Goal: Transaction & Acquisition: Subscribe to service/newsletter

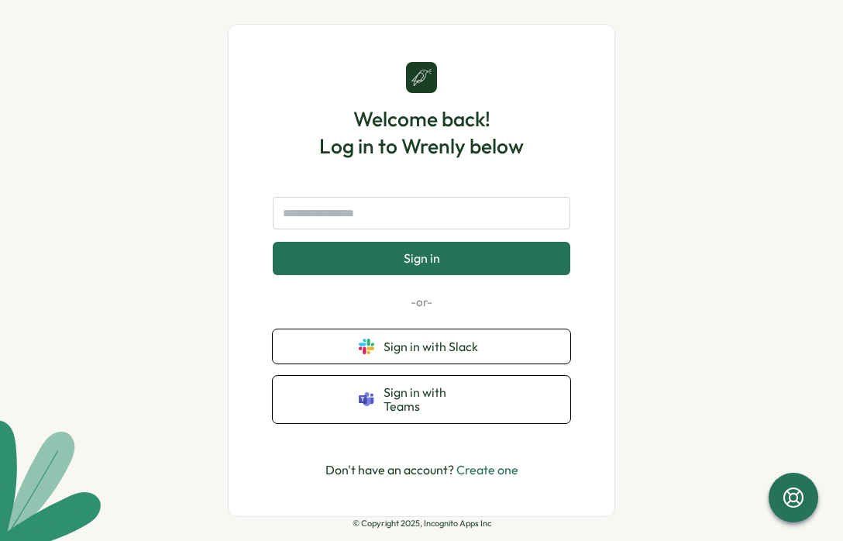
click at [498, 467] on link "Create one" at bounding box center [488, 470] width 62 height 16
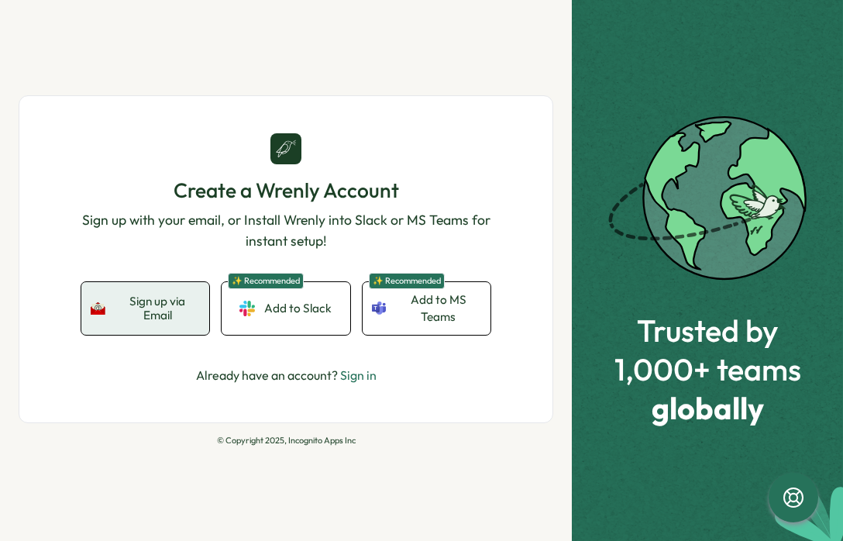
click at [185, 307] on span "Sign up via Email" at bounding box center [158, 308] width 85 height 27
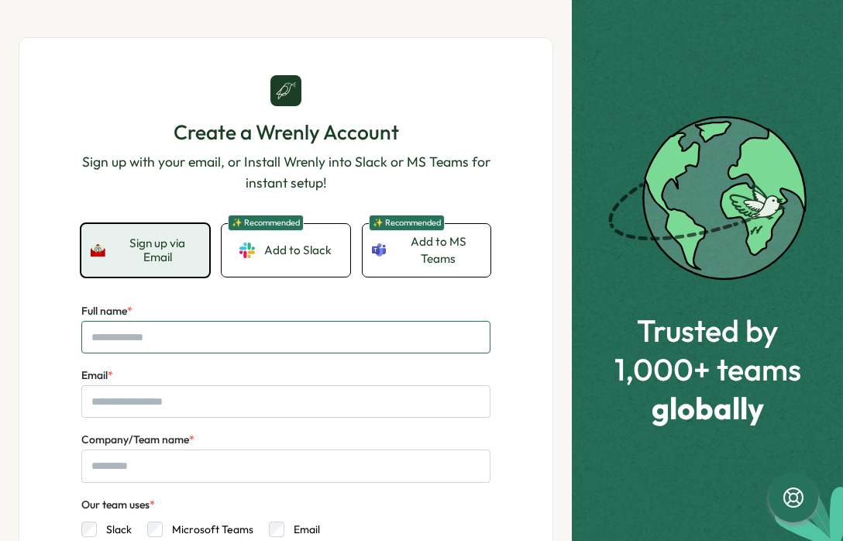
click at [167, 334] on input "Full name *" at bounding box center [285, 337] width 409 height 33
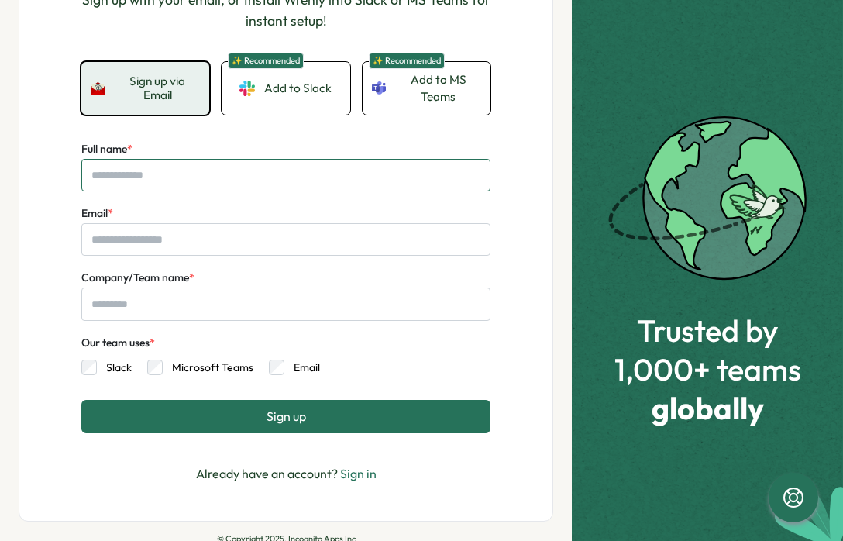
scroll to position [163, 0]
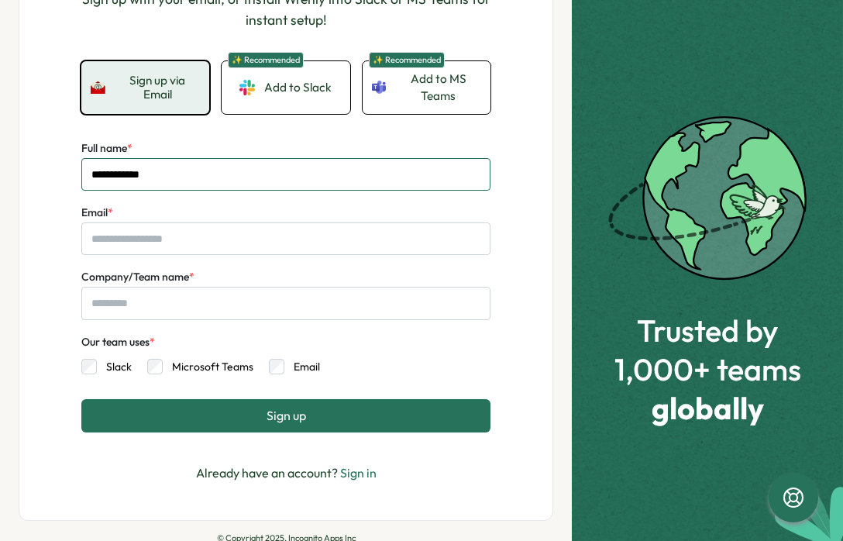
type input "**********"
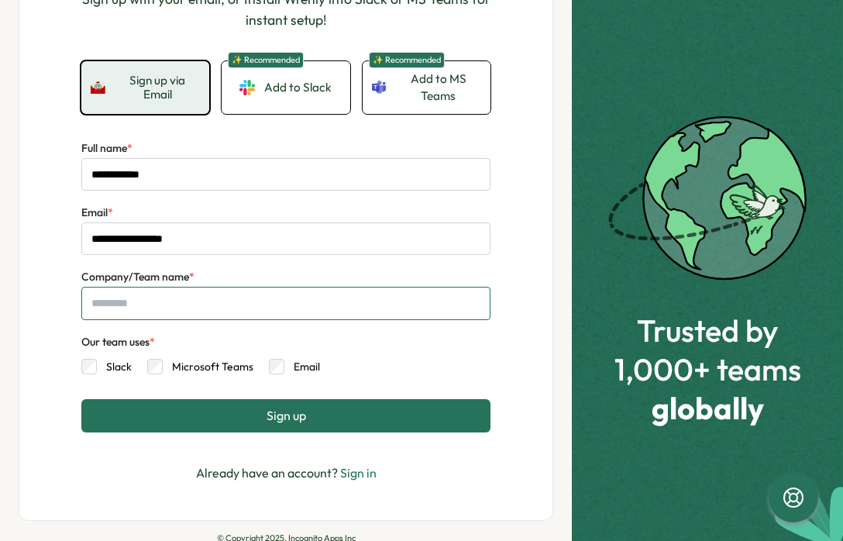
click at [161, 302] on input "Company/Team name *" at bounding box center [285, 303] width 409 height 33
type input "**********"
click at [322, 420] on button "Sign up" at bounding box center [285, 415] width 409 height 33
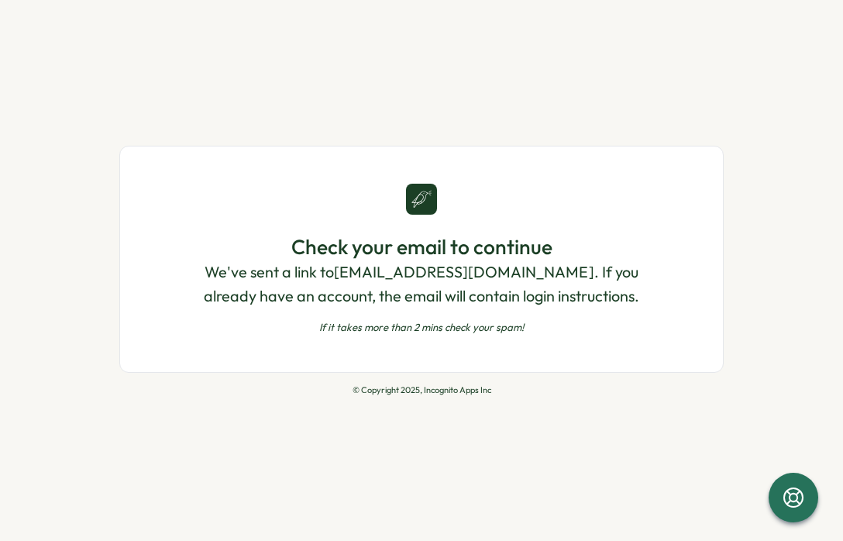
scroll to position [0, 0]
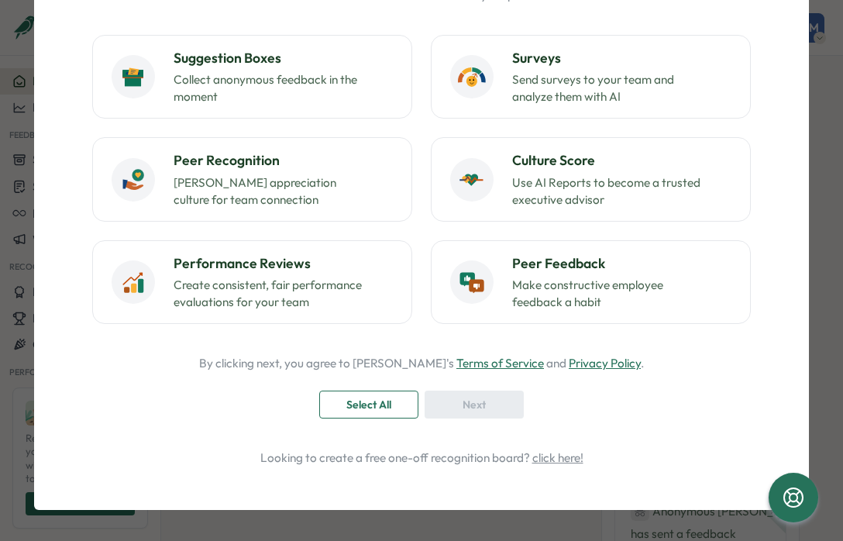
scroll to position [113, 0]
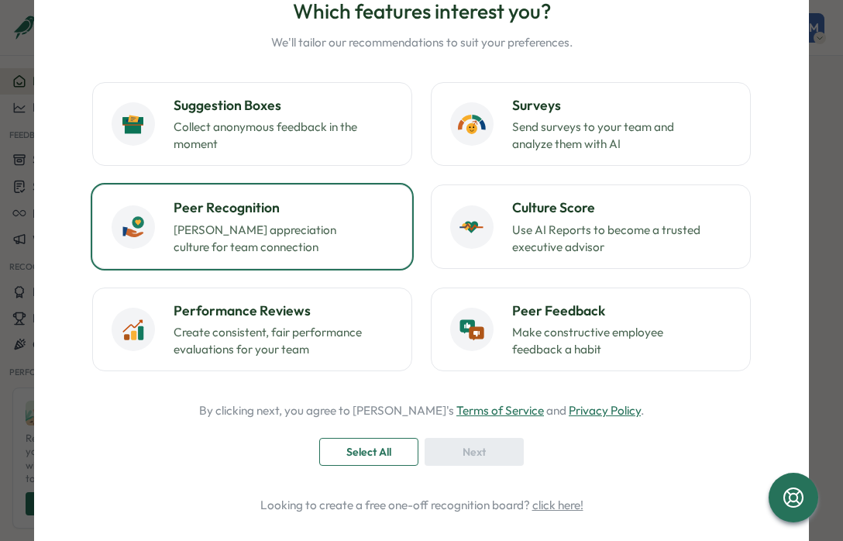
click at [315, 229] on p "[PERSON_NAME] appreciation culture for team connection" at bounding box center [271, 239] width 194 height 34
click at [491, 462] on div "Next" at bounding box center [475, 452] width 70 height 26
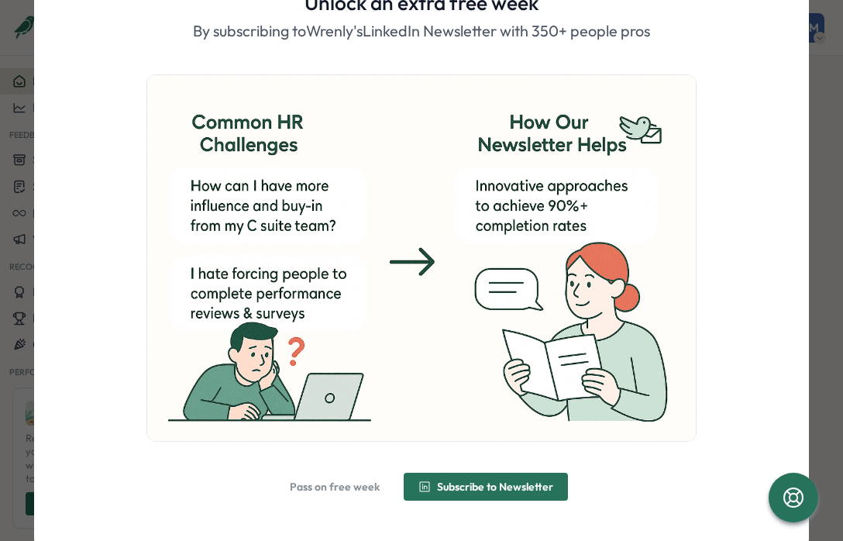
scroll to position [119, 0]
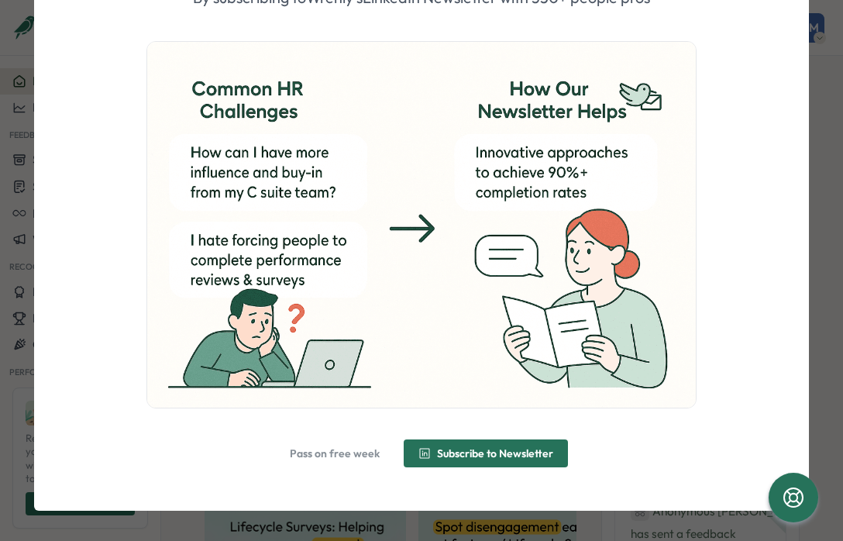
click at [341, 453] on span "Pass on free week" at bounding box center [335, 453] width 90 height 11
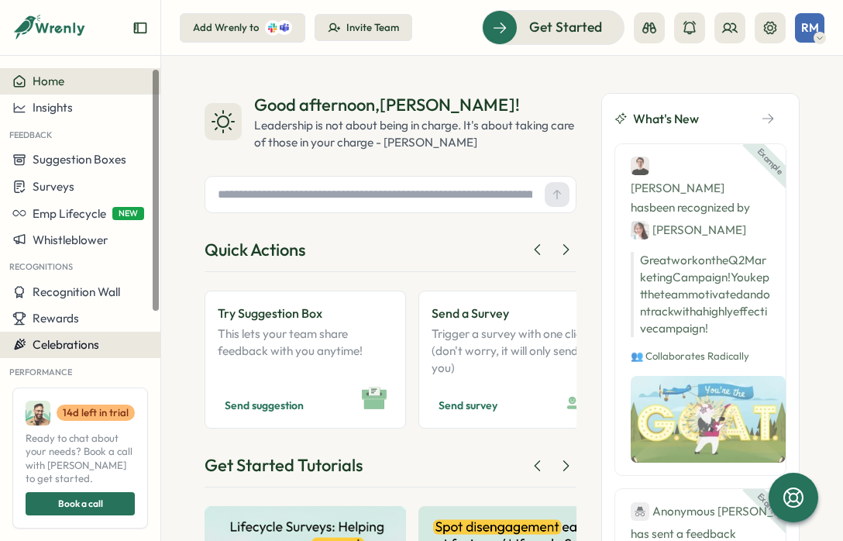
click at [84, 345] on span "Celebrations" at bounding box center [66, 344] width 67 height 15
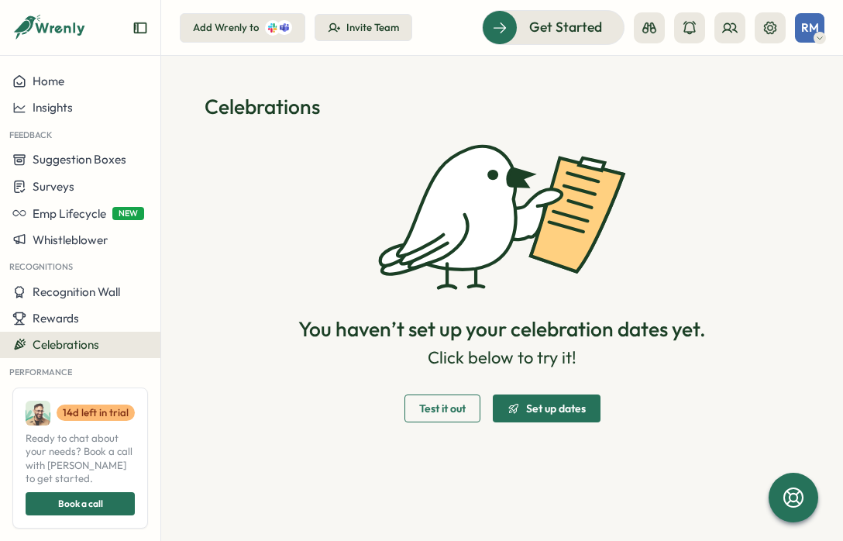
click at [50, 22] on icon at bounding box center [49, 28] width 74 height 26
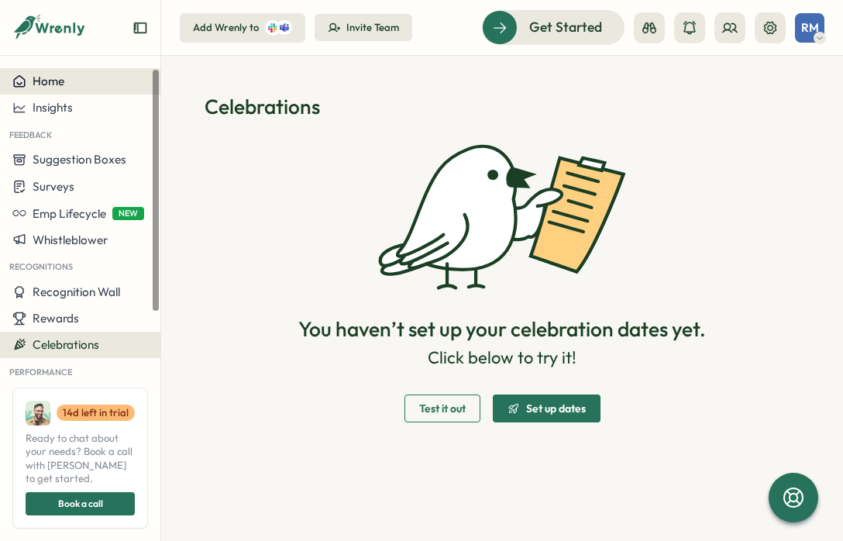
click at [48, 78] on span "Home" at bounding box center [49, 81] width 32 height 15
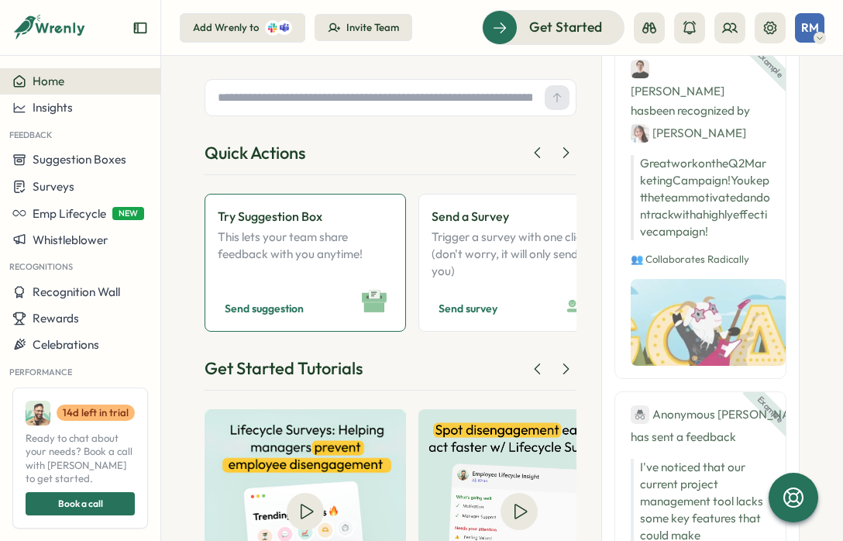
scroll to position [112, 0]
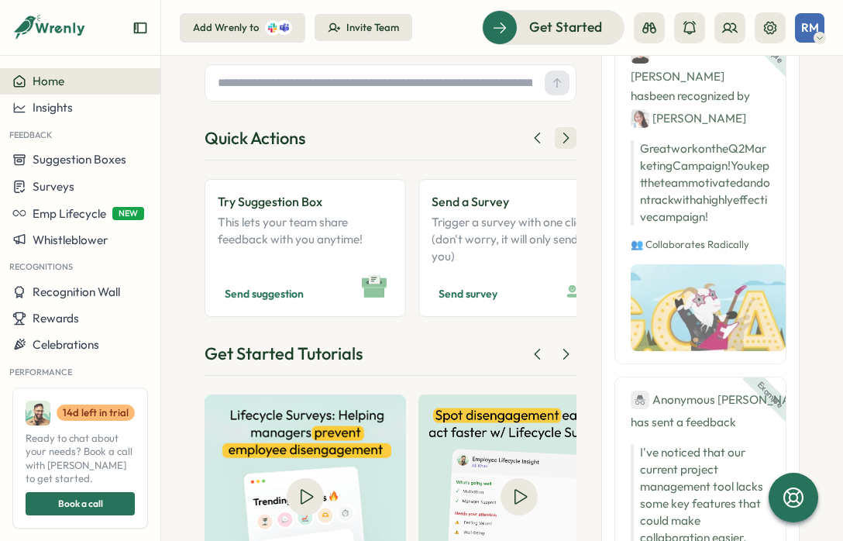
click at [561, 143] on icon at bounding box center [566, 138] width 16 height 16
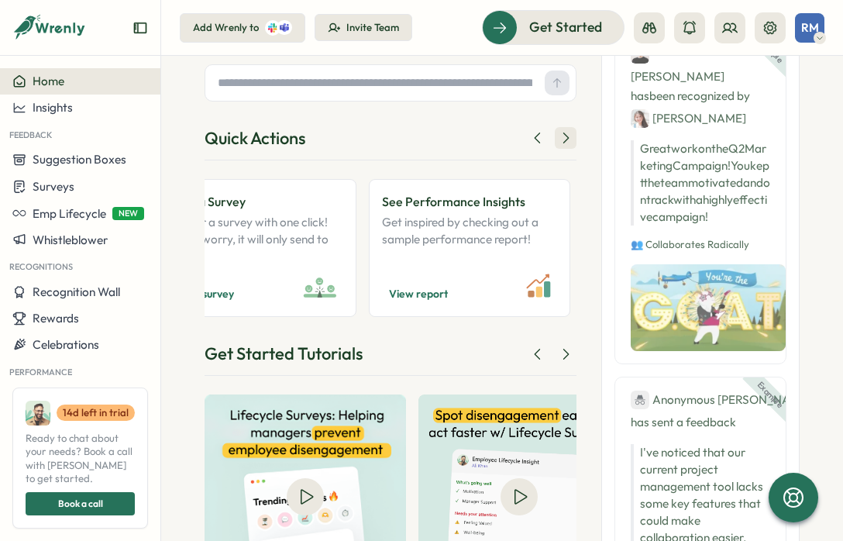
click at [561, 143] on icon at bounding box center [566, 138] width 16 height 16
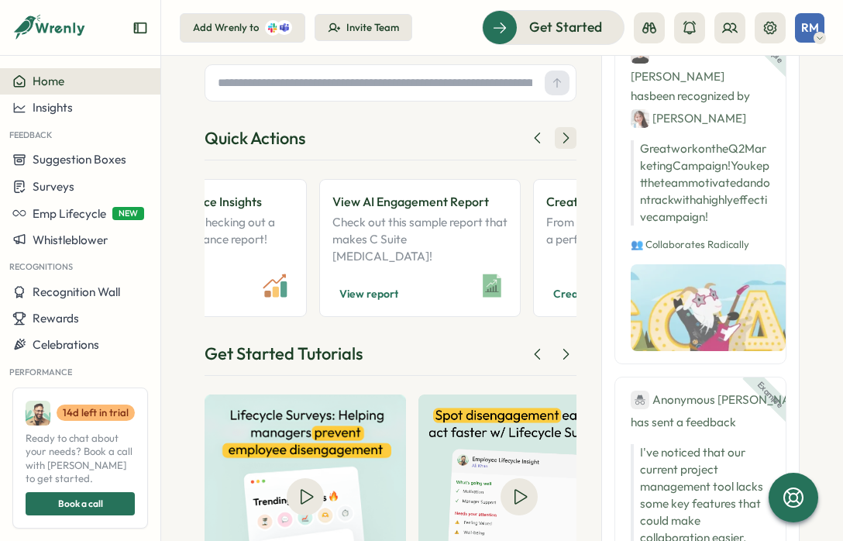
click at [561, 143] on icon at bounding box center [566, 138] width 16 height 16
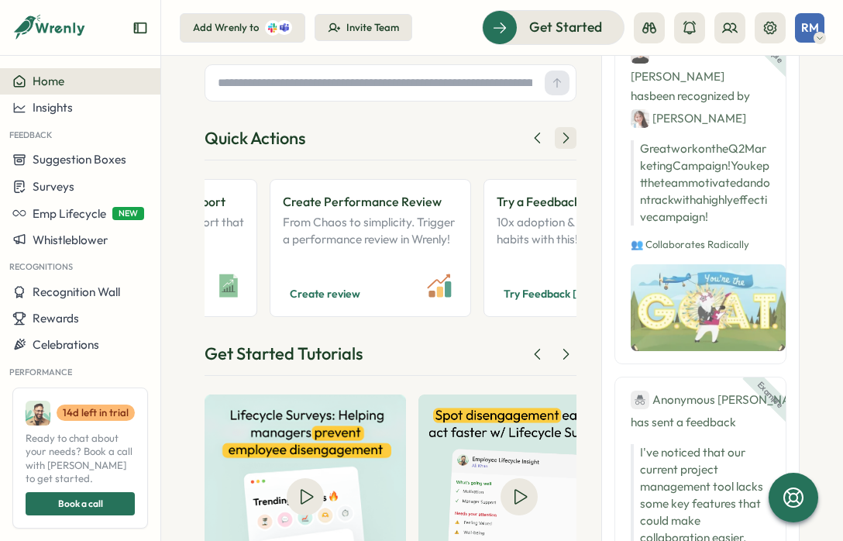
click at [561, 143] on icon at bounding box center [566, 138] width 16 height 16
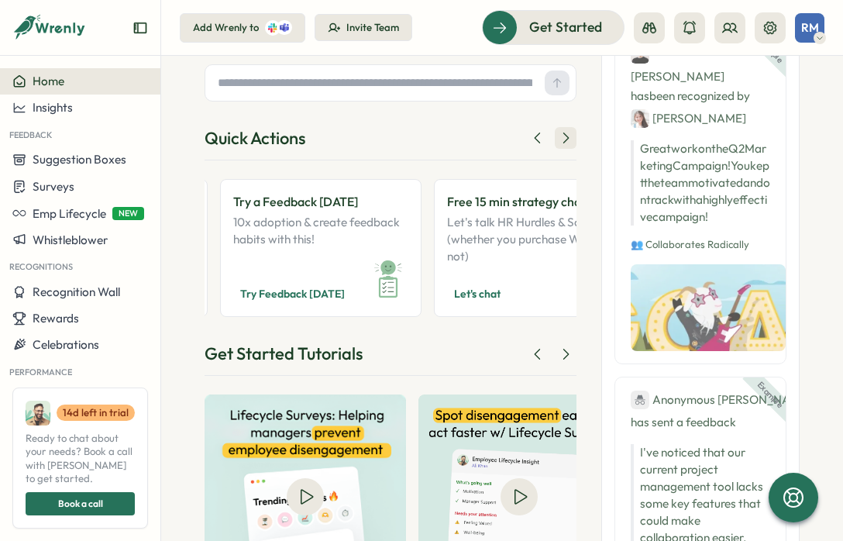
click at [561, 143] on icon at bounding box center [566, 138] width 16 height 16
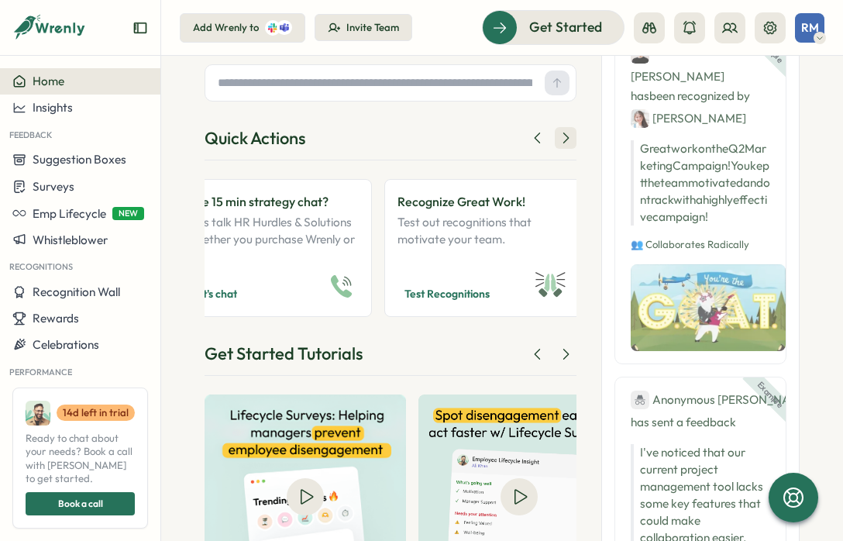
click at [561, 143] on icon at bounding box center [566, 138] width 16 height 16
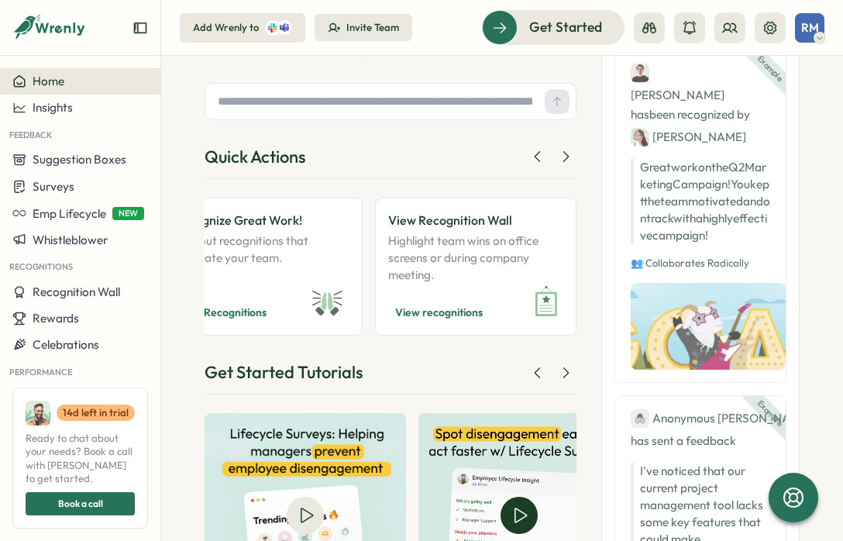
scroll to position [0, 0]
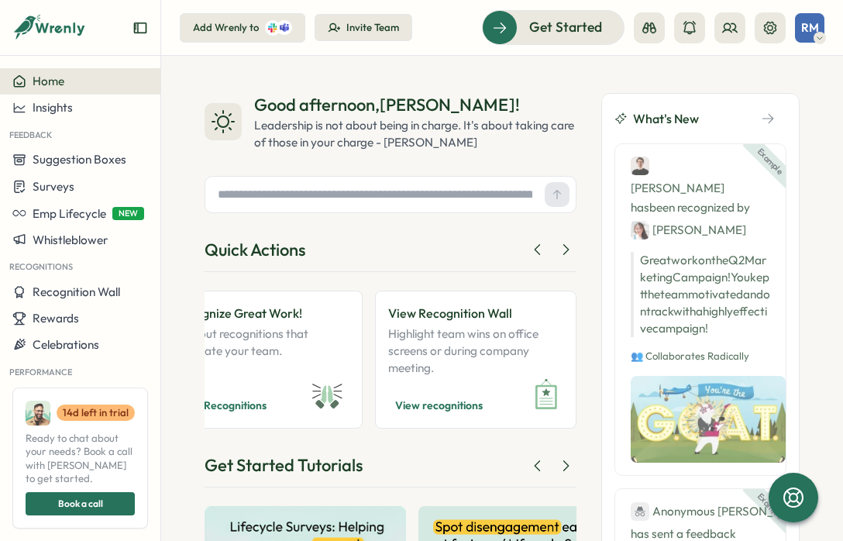
click at [42, 27] on icon at bounding box center [61, 28] width 51 height 13
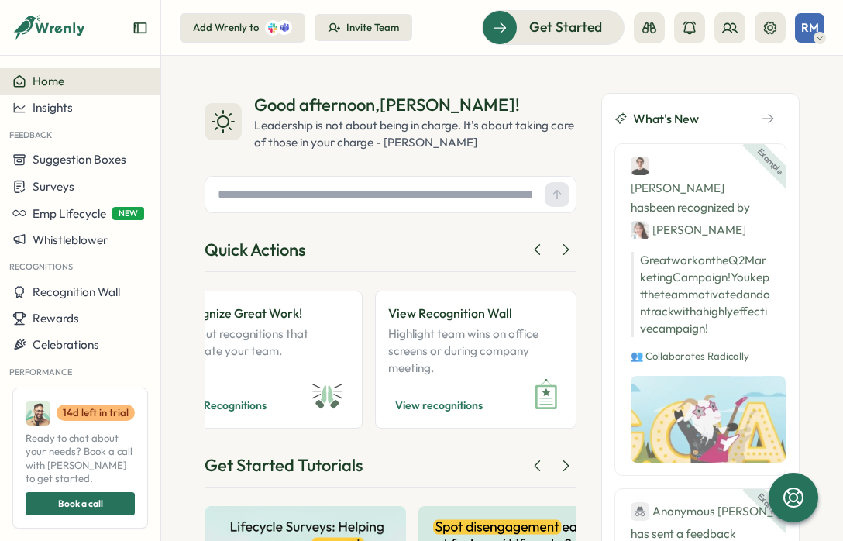
click at [148, 27] on div at bounding box center [80, 33] width 160 height 43
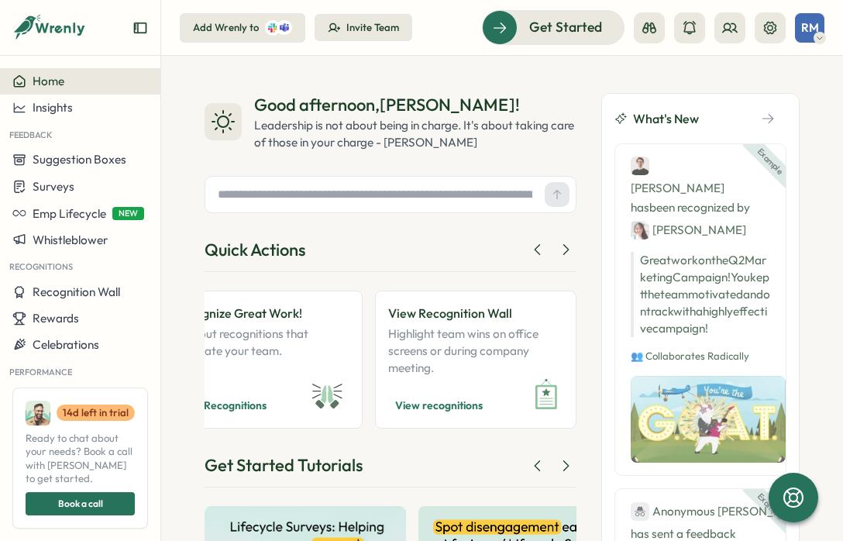
click at [141, 27] on icon "Expand sidebar" at bounding box center [141, 28] width 16 height 16
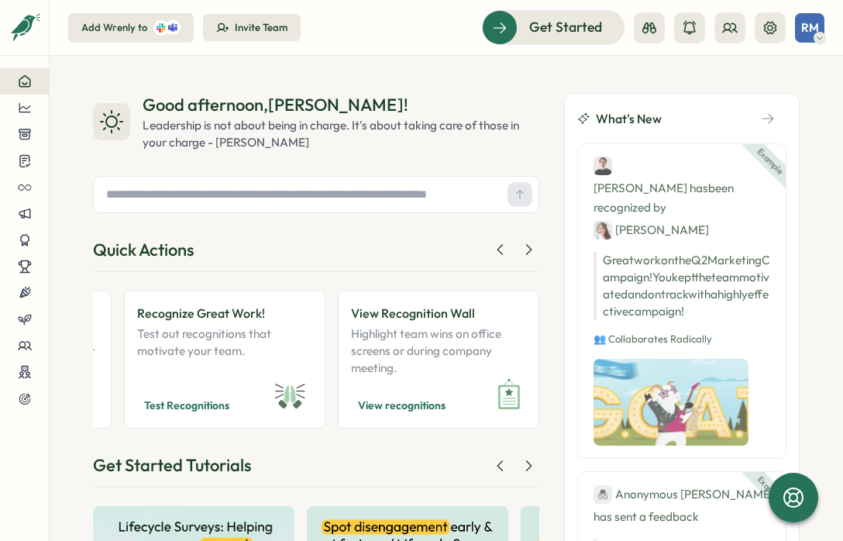
scroll to position [0, 1471]
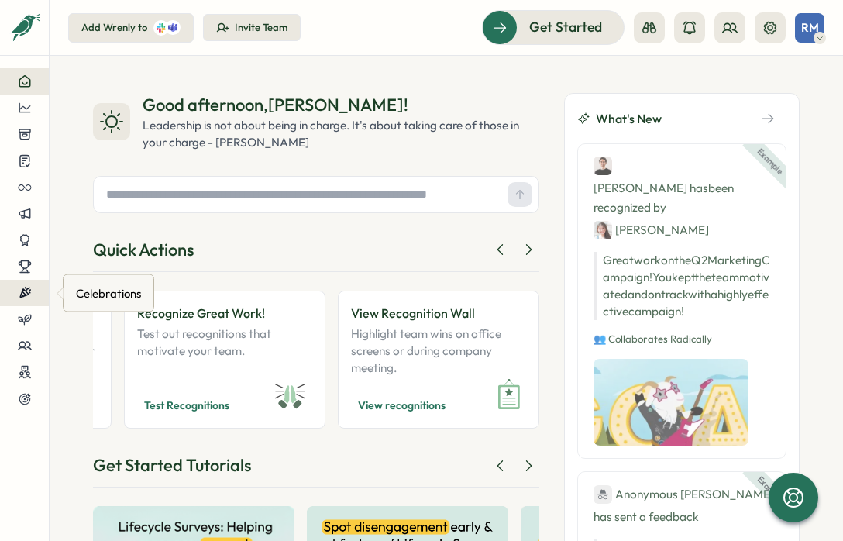
click at [29, 288] on icon at bounding box center [27, 289] width 2 height 2
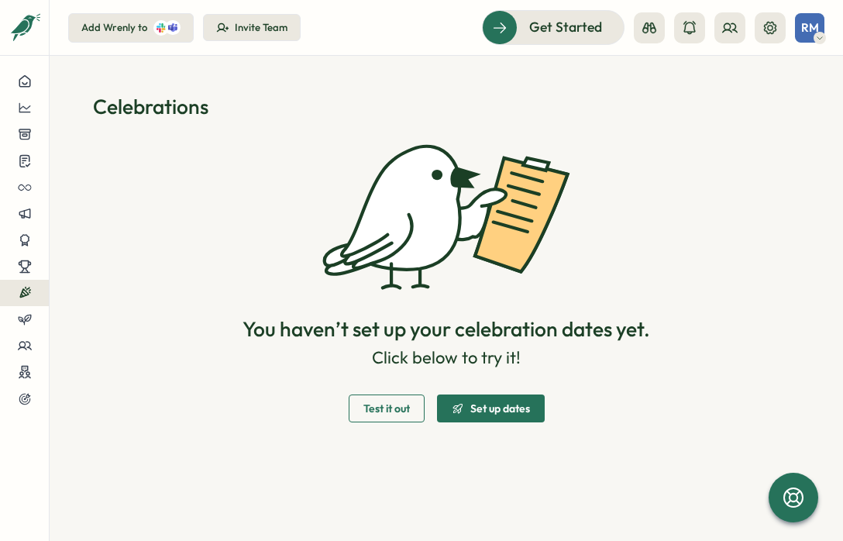
click at [367, 405] on span "Test it out" at bounding box center [387, 408] width 47 height 11
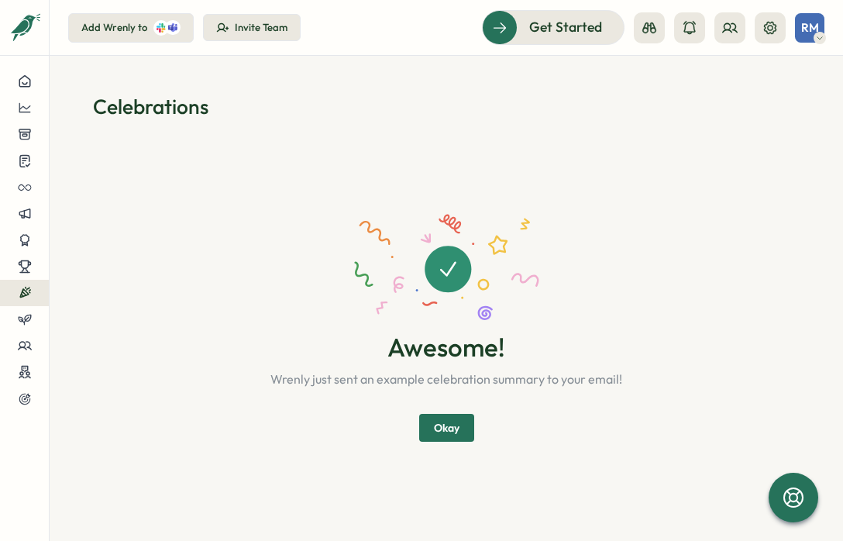
scroll to position [12, 0]
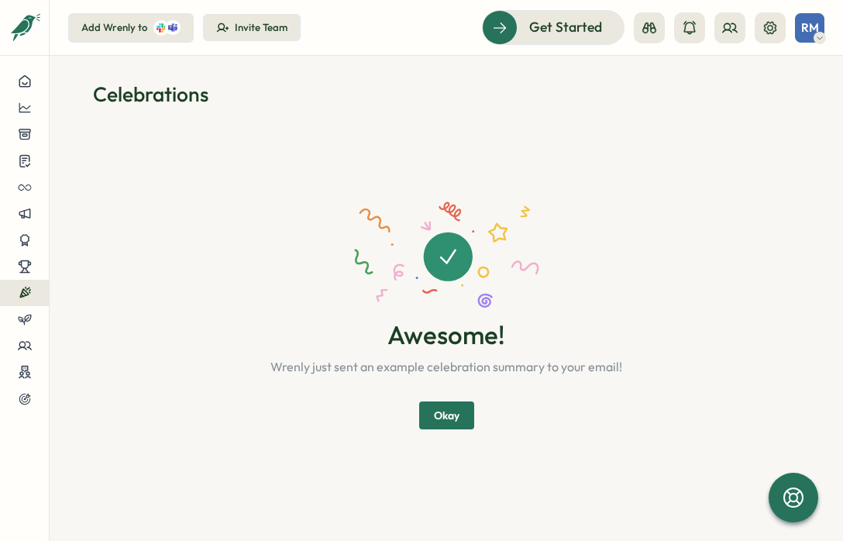
click at [447, 412] on span "Okay" at bounding box center [447, 415] width 26 height 26
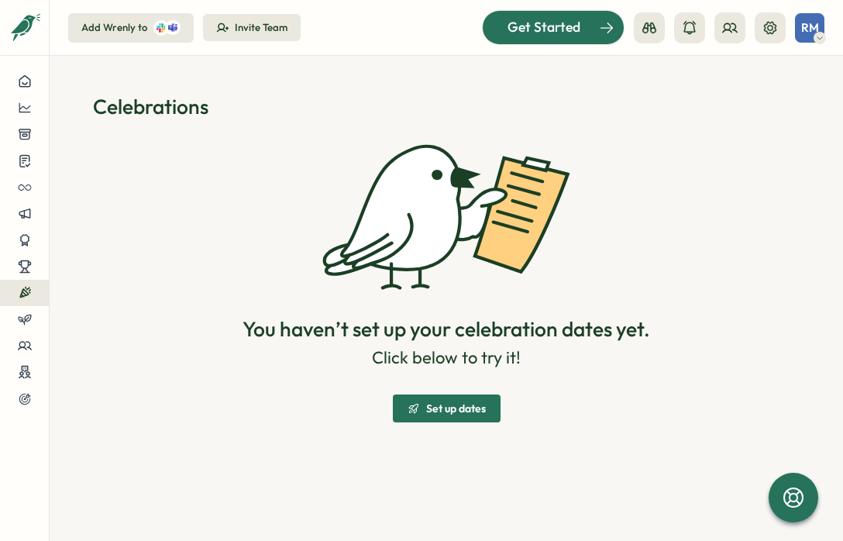
click at [575, 33] on span "Get Started" at bounding box center [544, 27] width 73 height 20
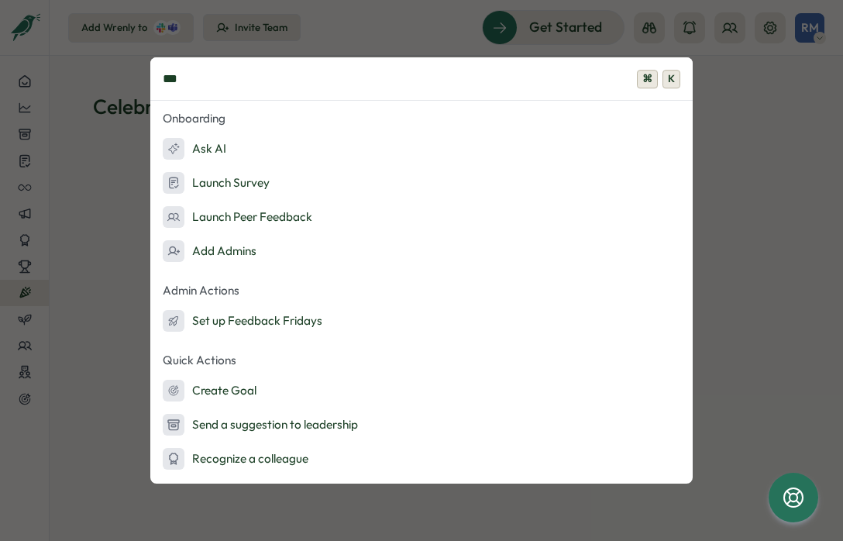
type input "****"
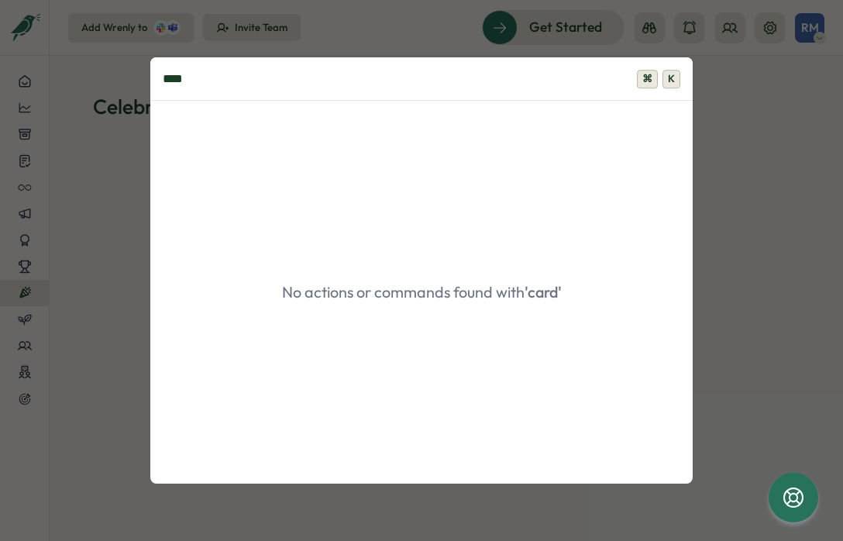
click at [352, 84] on input "****" at bounding box center [421, 78] width 543 height 43
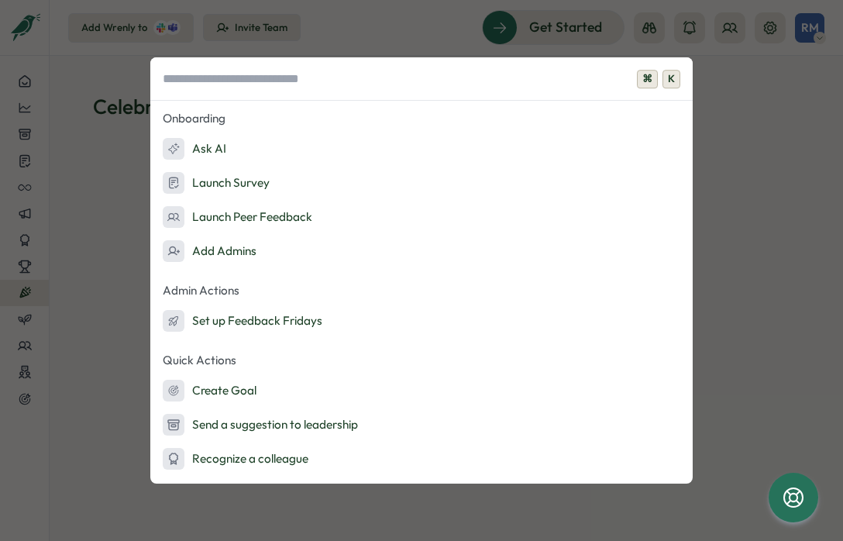
click at [116, 231] on div "⌘ K Onboarding Ask AI Launch Survey Launch Peer Feedback Add Admins Admin Actio…" at bounding box center [421, 270] width 843 height 541
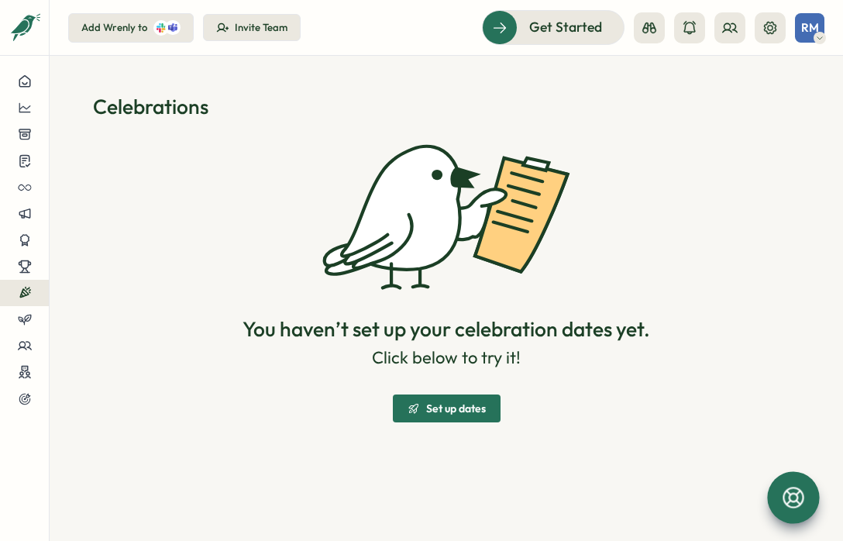
click at [798, 498] on icon at bounding box center [793, 497] width 21 height 21
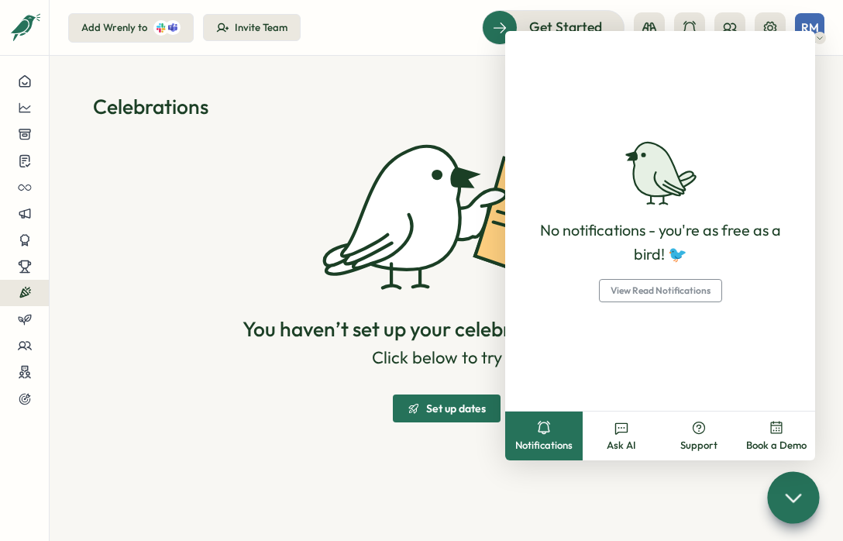
click at [168, 233] on div "You haven’t set up your celebration dates yet. Click below to try it! Set up da…" at bounding box center [446, 281] width 707 height 284
click at [831, 76] on section "Celebrations You haven’t set up your celebration dates yet. Click below to try …" at bounding box center [447, 298] width 794 height 485
click at [32, 79] on div at bounding box center [24, 81] width 24 height 14
